Goal: Transaction & Acquisition: Purchase product/service

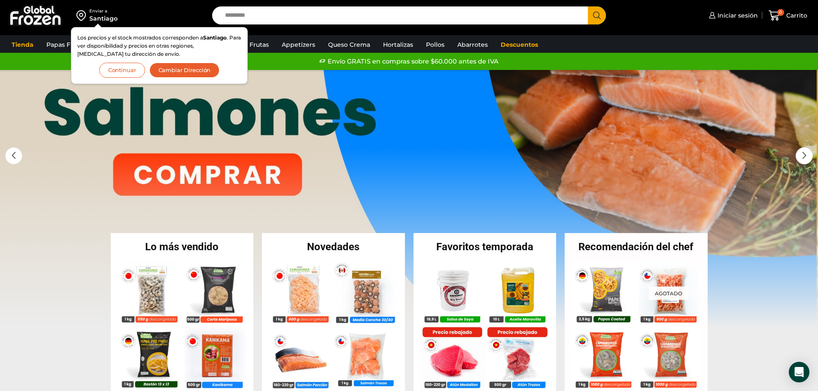
click at [612, 181] on link "1 / 3" at bounding box center [408, 199] width 818 height 258
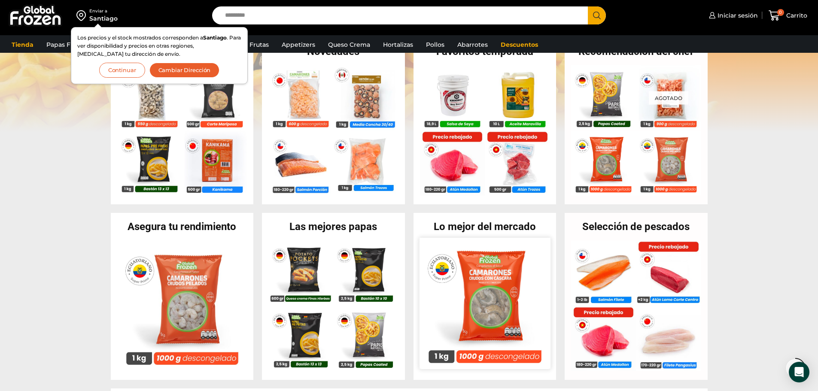
scroll to position [215, 0]
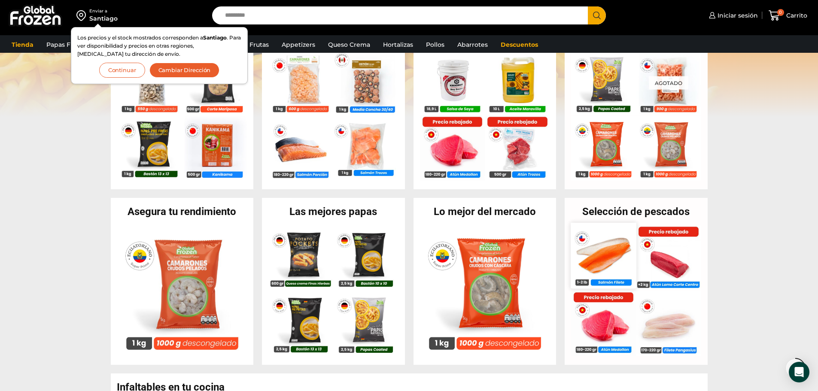
click at [615, 261] on img at bounding box center [603, 255] width 65 height 65
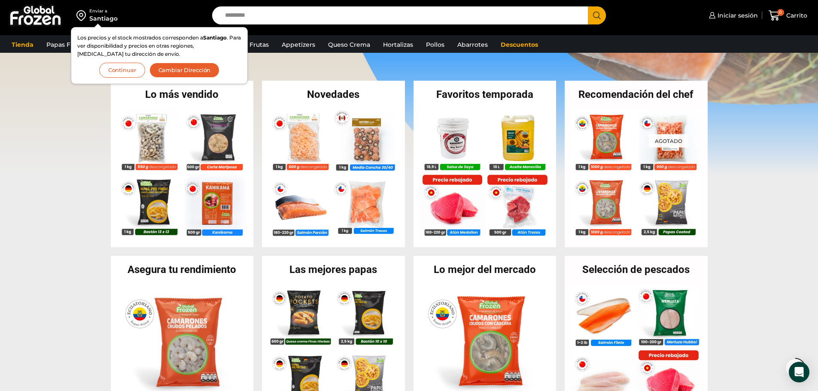
scroll to position [172, 0]
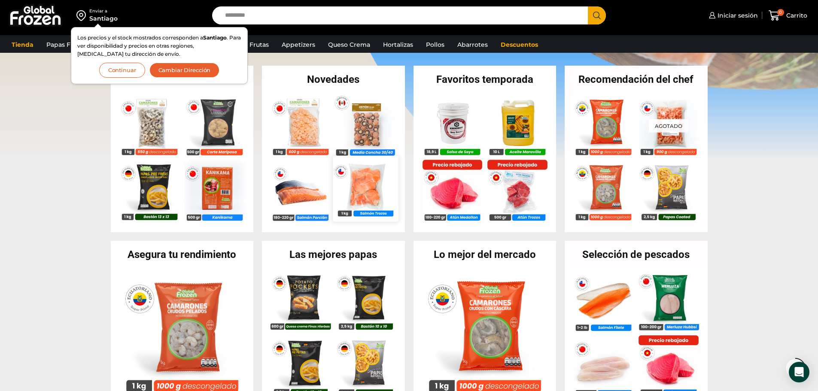
click at [360, 193] on img at bounding box center [365, 188] width 65 height 65
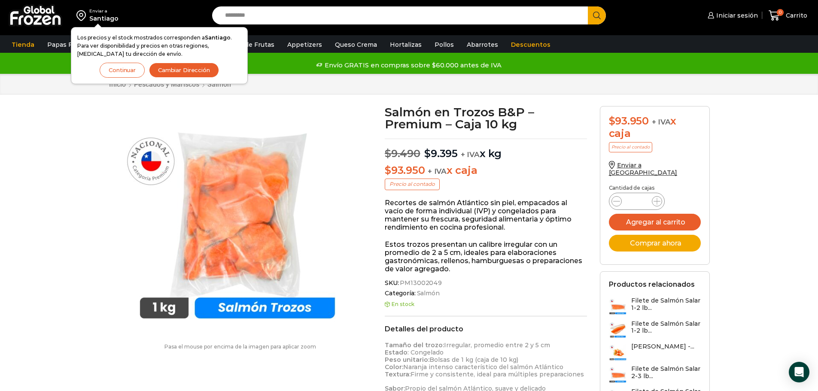
click at [134, 67] on button "Continuar" at bounding box center [122, 70] width 45 height 15
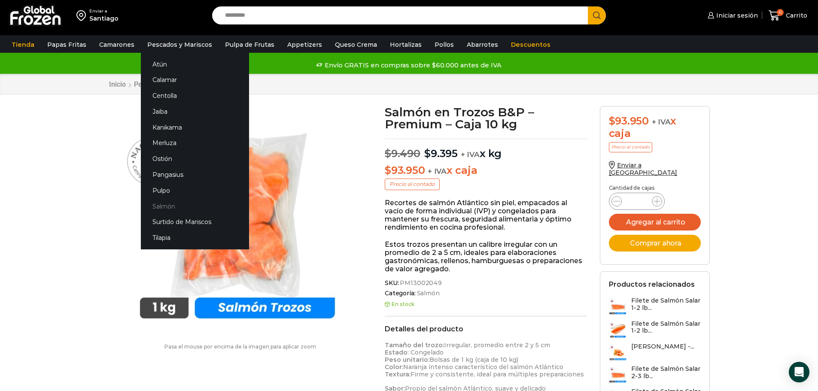
click at [171, 206] on link "Salmón" at bounding box center [195, 206] width 108 height 16
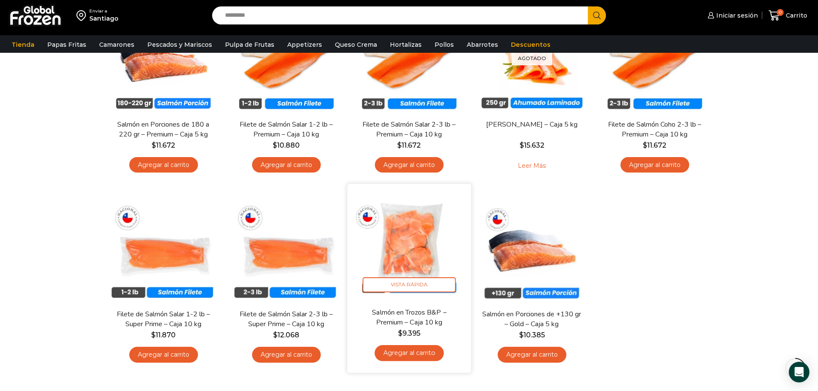
scroll to position [129, 0]
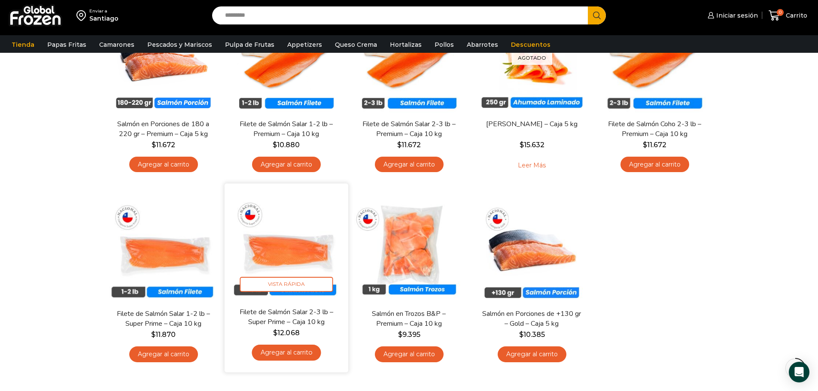
click at [289, 240] on img at bounding box center [286, 245] width 111 height 111
